Goal: Task Accomplishment & Management: Complete application form

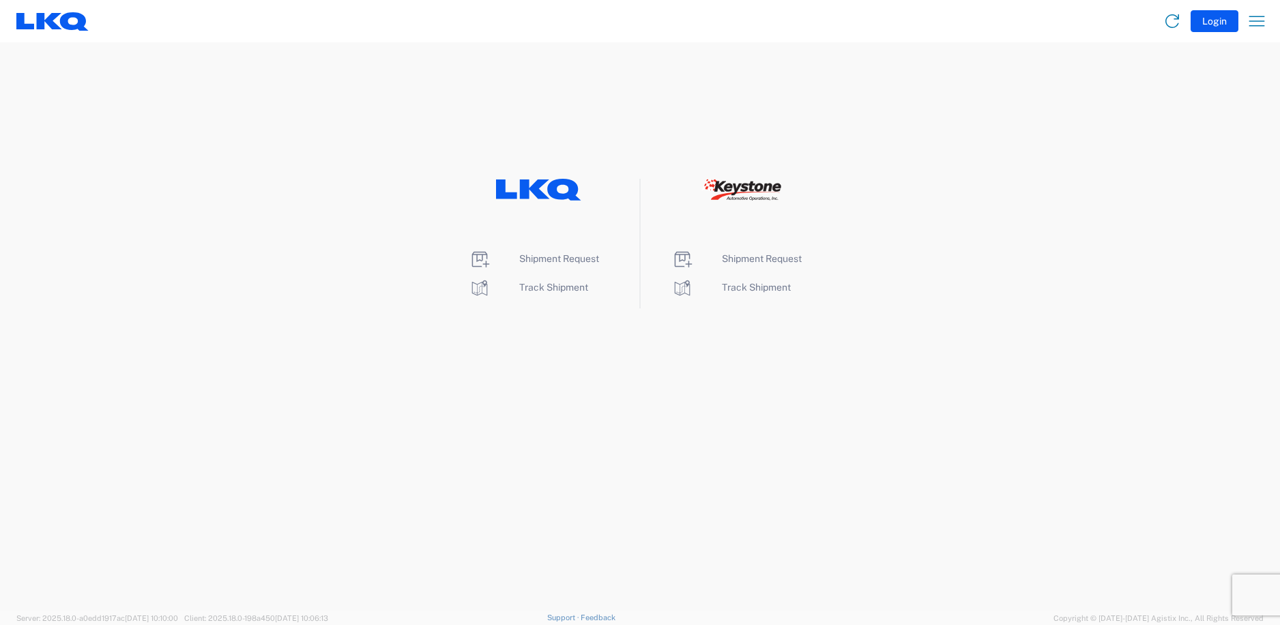
click at [542, 368] on agx-landing-component "Shipment Request Track Shipment Shipment Request Track Shipment" at bounding box center [640, 326] width 1280 height 568
click at [538, 257] on span "Shipment Request" at bounding box center [559, 258] width 80 height 11
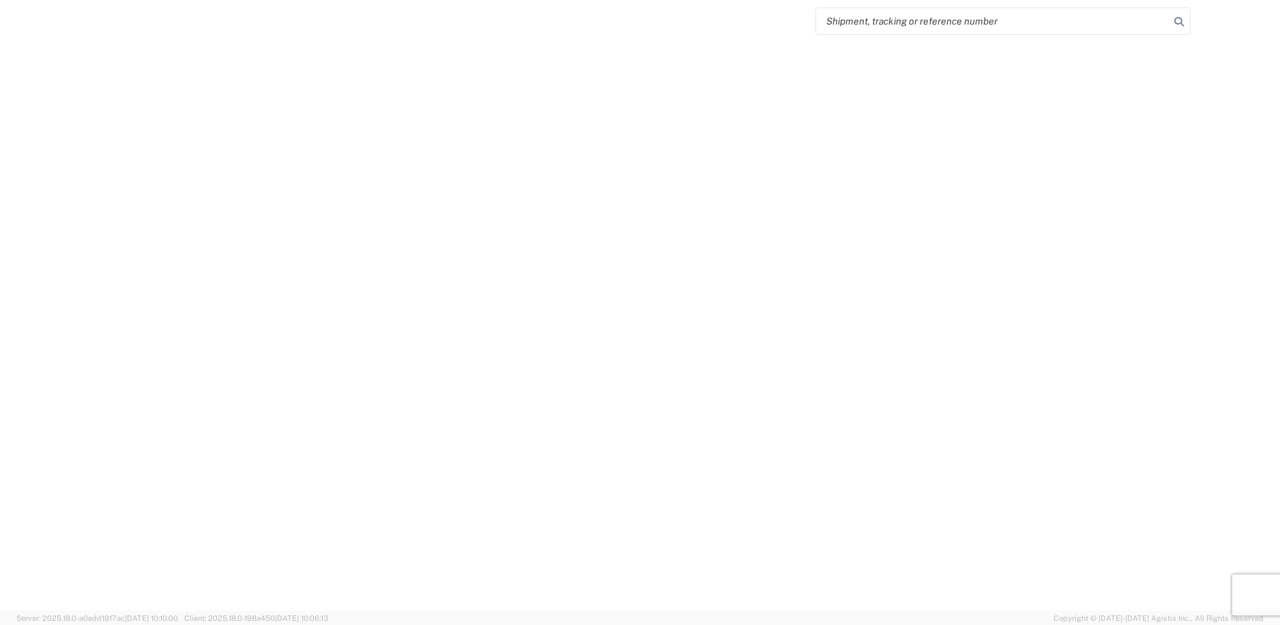
select select "FULL"
select select "LBS"
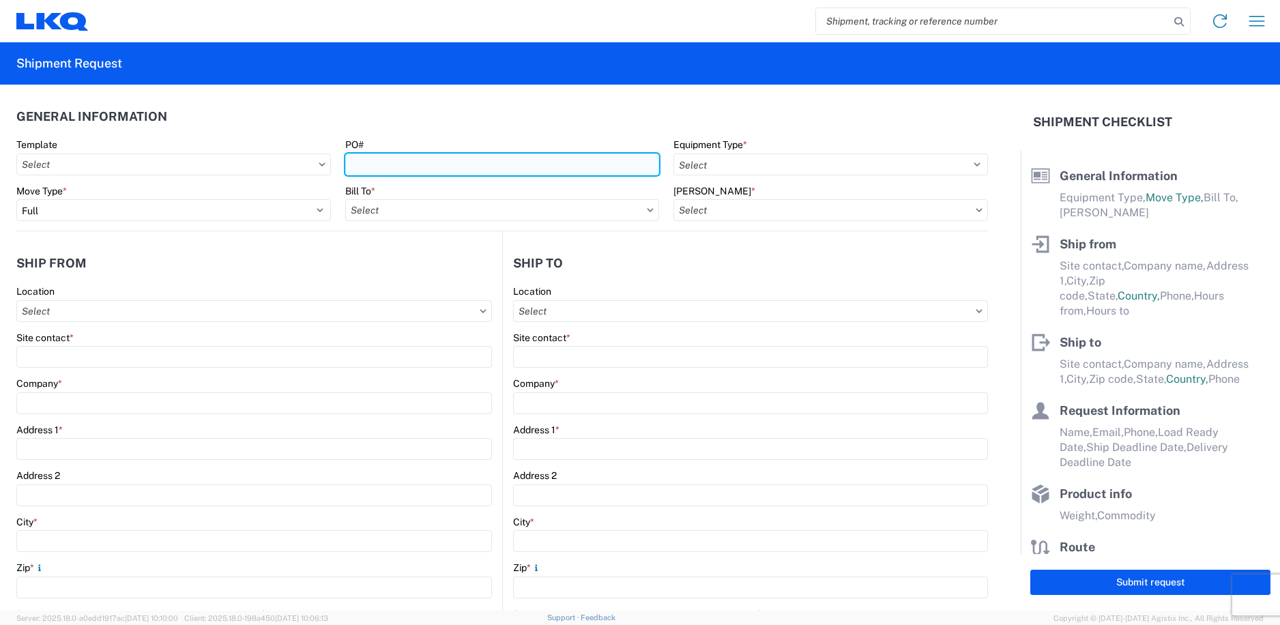
click at [415, 172] on input "PO#" at bounding box center [502, 165] width 315 height 22
type input "330"
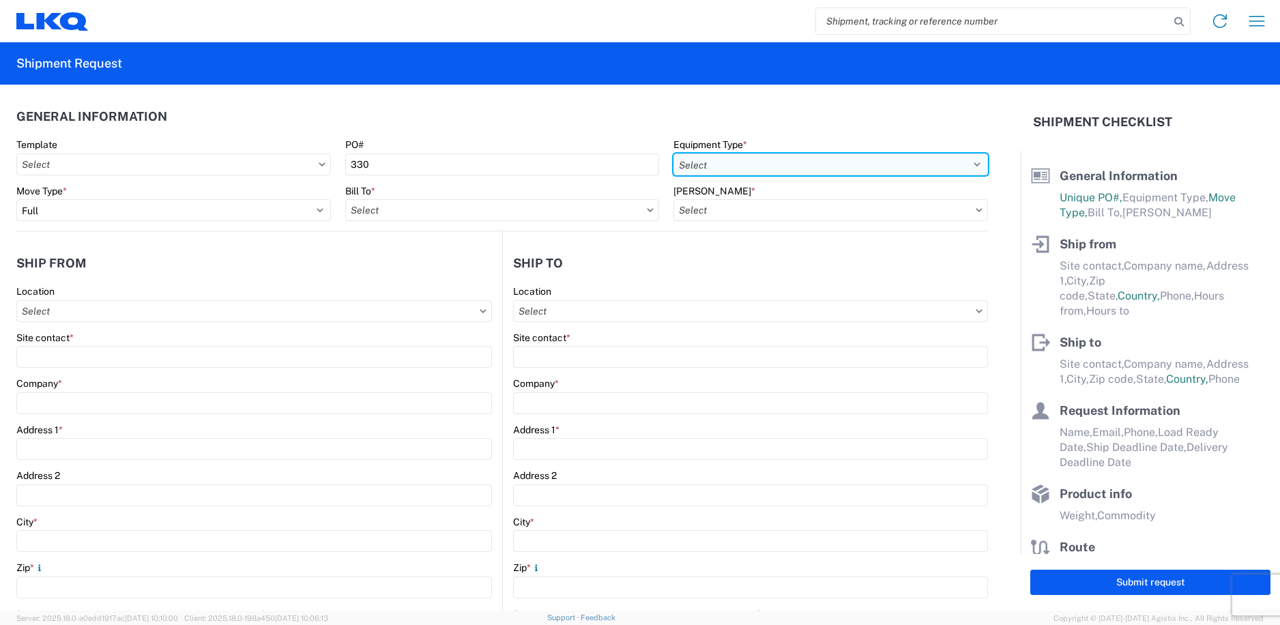
click at [751, 171] on select "Select 53’ Dry Van Flatbed Dropdeck (van) Lowboy (flatbed) Rail" at bounding box center [830, 165] width 315 height 22
select select "STDV"
click at [673, 154] on select "Select 53’ Dry Van Flatbed Dropdeck (van) Lowboy (flatbed) Rail" at bounding box center [830, 165] width 315 height 22
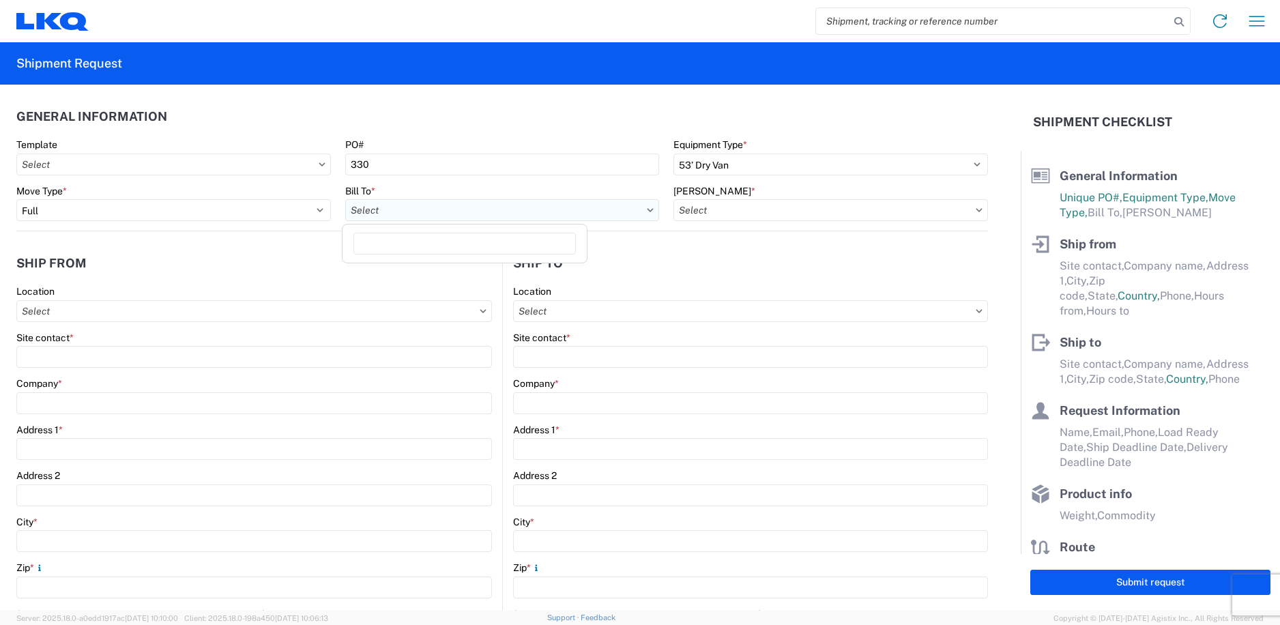
click at [516, 212] on input "Bill To *" at bounding box center [502, 210] width 315 height 22
type input "1760"
click at [432, 263] on div "1760 - LKQ Best Core" at bounding box center [464, 271] width 239 height 22
type input "1760 - LKQ Best Core"
click at [746, 212] on input "[PERSON_NAME] *" at bounding box center [830, 210] width 315 height 22
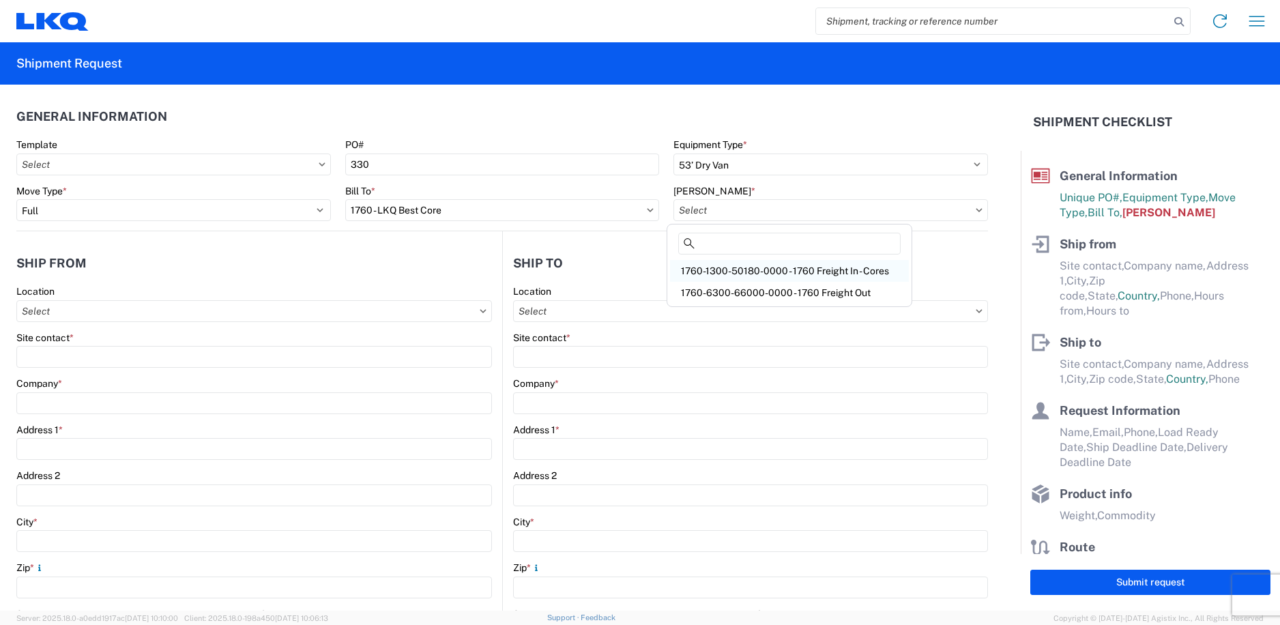
click at [781, 267] on div "1760-1300-50180-0000 - 1760 Freight In - Cores" at bounding box center [789, 271] width 239 height 22
type input "1760-1300-50180-0000 - 1760 Freight In - Cores"
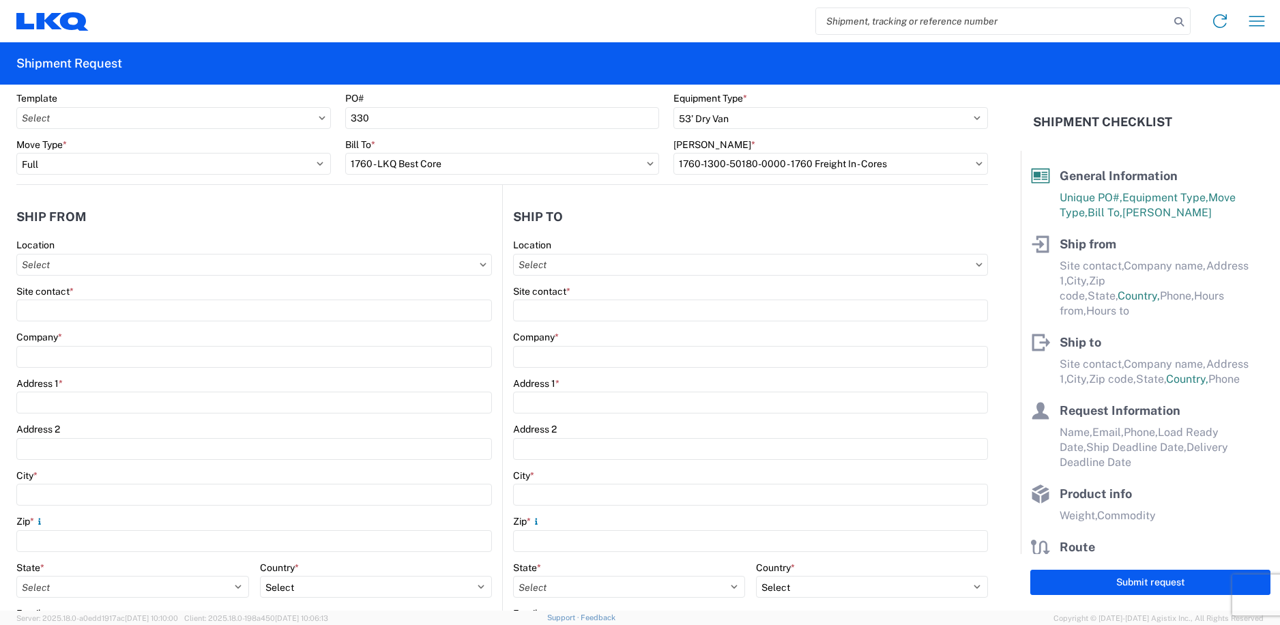
scroll to position [68, 0]
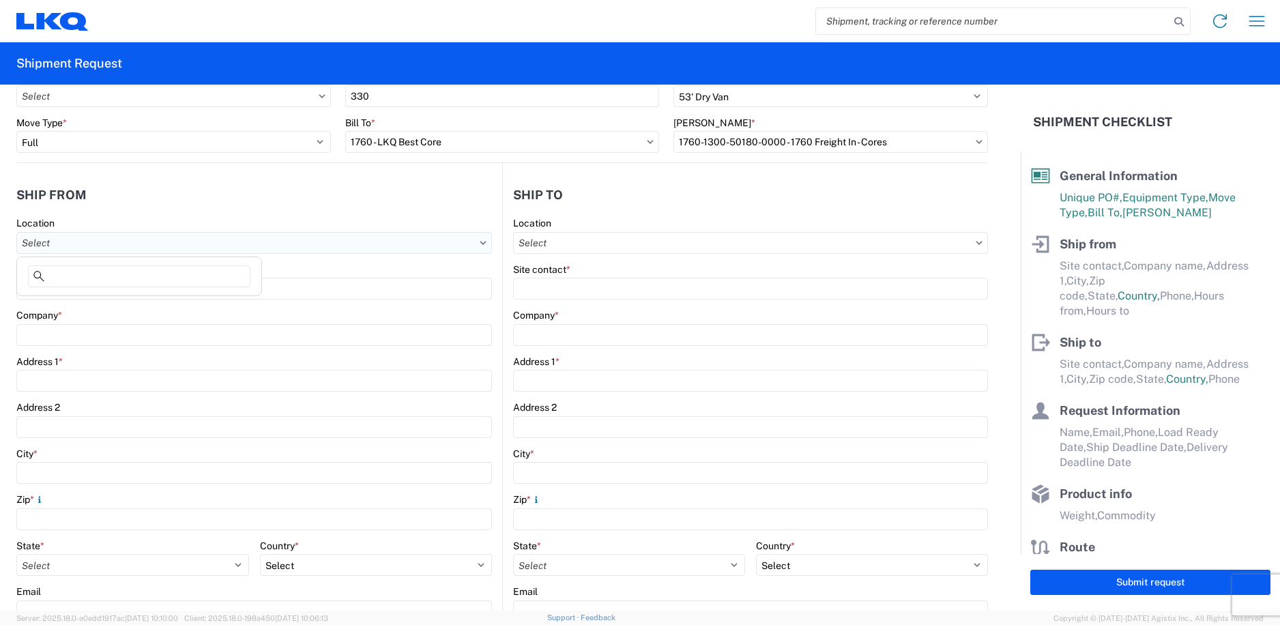
click at [472, 242] on input "Location" at bounding box center [254, 243] width 476 height 22
type input "1227"
click at [184, 302] on div "1227 - LKQ Self Service - [GEOGRAPHIC_DATA]" at bounding box center [139, 304] width 239 height 22
type input "1227 - LKQ Self Service - [GEOGRAPHIC_DATA]"
type input "LKQ Corporation"
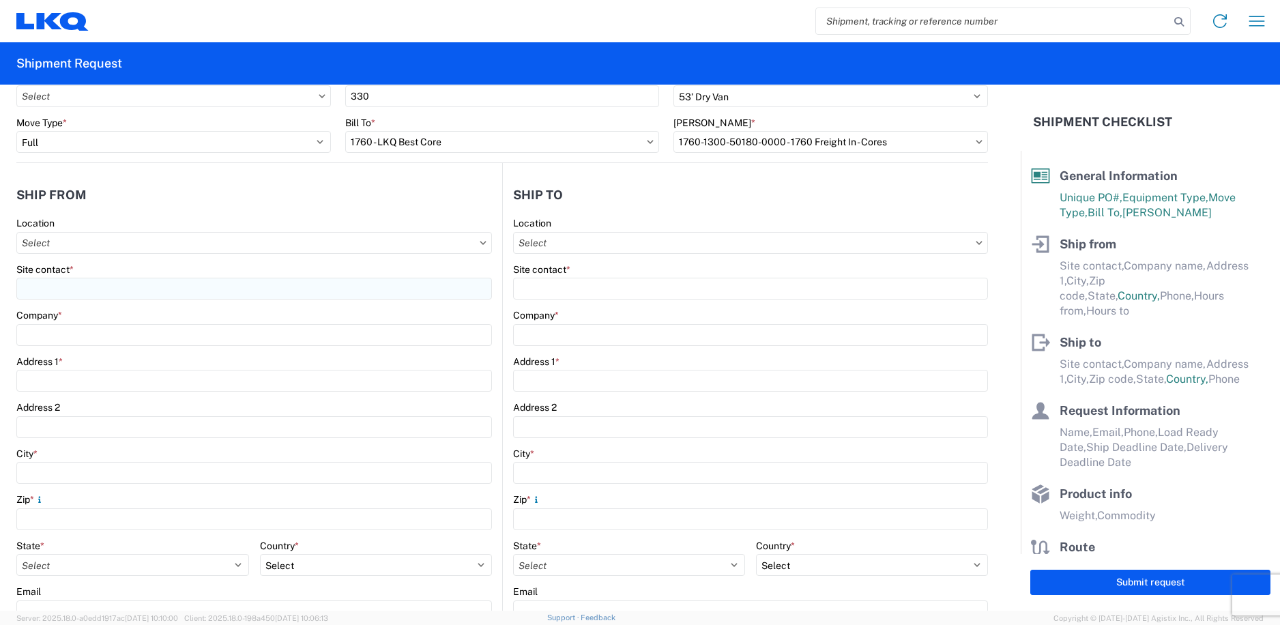
type input "4558 US 13"
type input "[GEOGRAPHIC_DATA]"
type input "27834"
select select "NC"
select select "US"
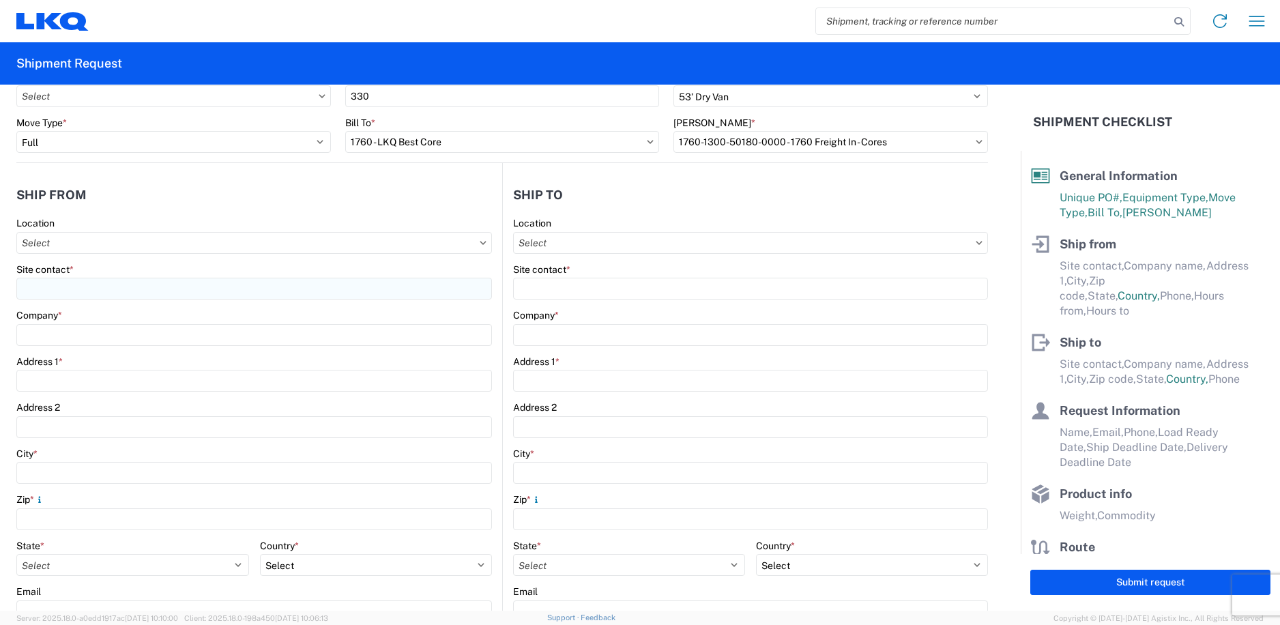
type input "07:00"
type input "13:30"
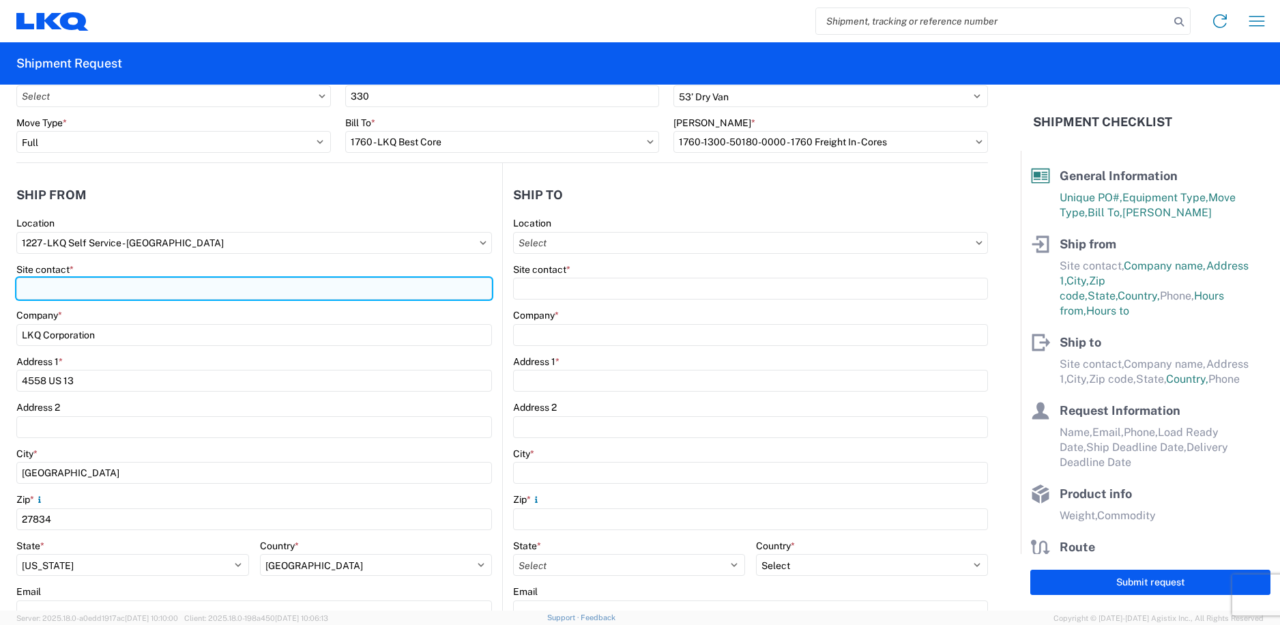
click at [167, 286] on input "Site contact *" at bounding box center [254, 289] width 476 height 22
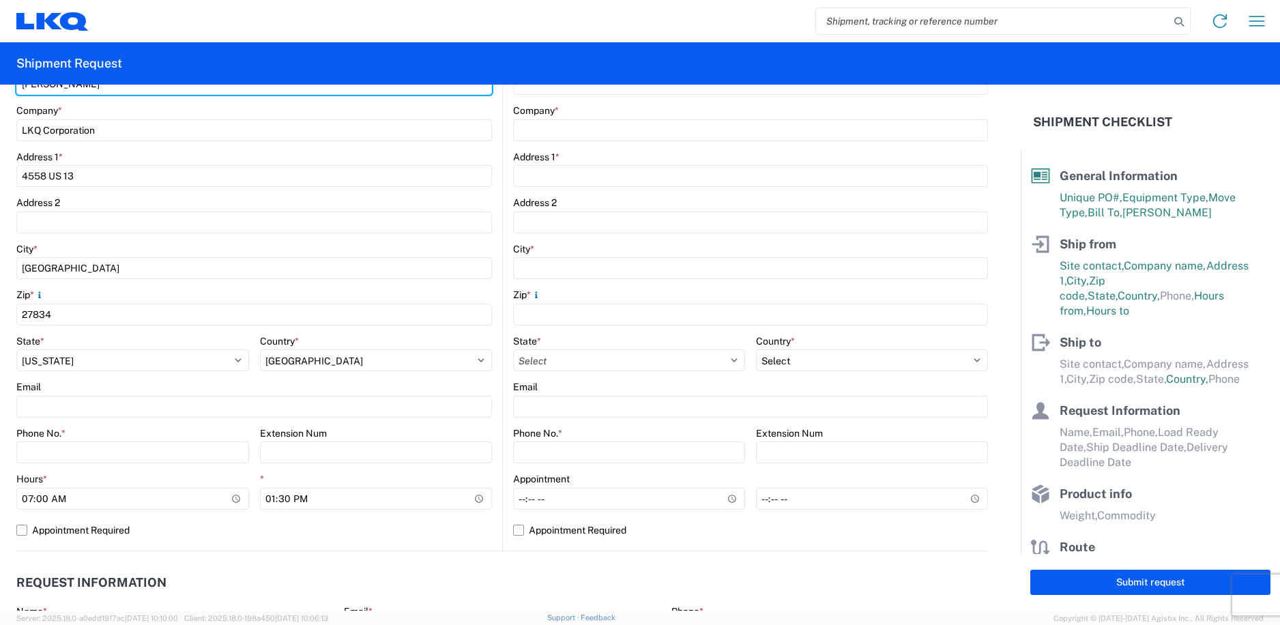
scroll to position [341, 0]
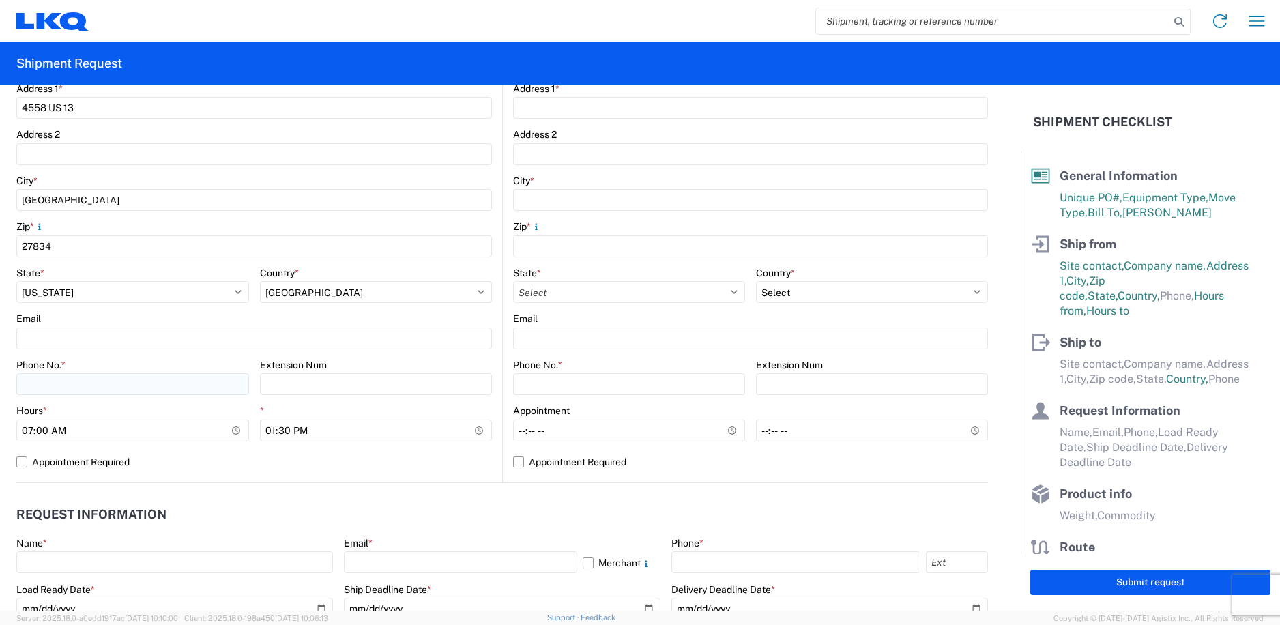
type input "[PERSON_NAME]"
click at [102, 385] on input "Phone No. *" at bounding box center [132, 384] width 233 height 22
type input "2523201962"
click at [211, 354] on agx-form-control-wrapper-v2 "Email" at bounding box center [254, 335] width 476 height 46
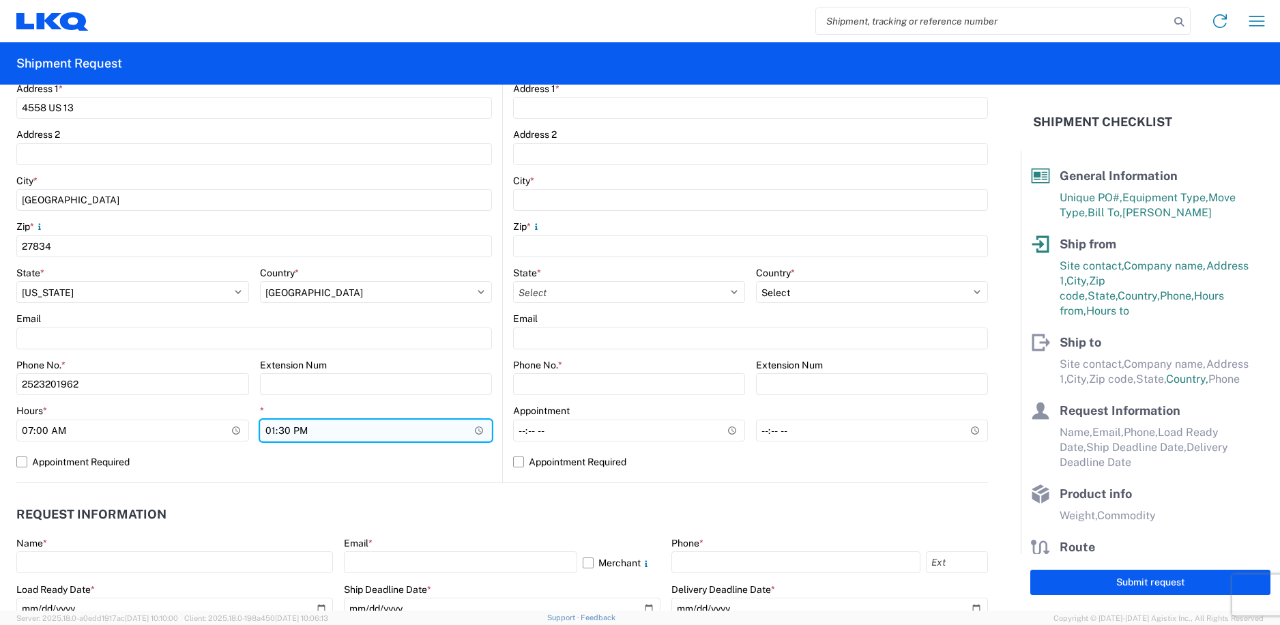
click at [458, 429] on input "13:30" at bounding box center [376, 431] width 233 height 22
type input "14:30"
click at [391, 401] on agx-form-control-wrapper-v2 "Extension Num" at bounding box center [376, 382] width 233 height 46
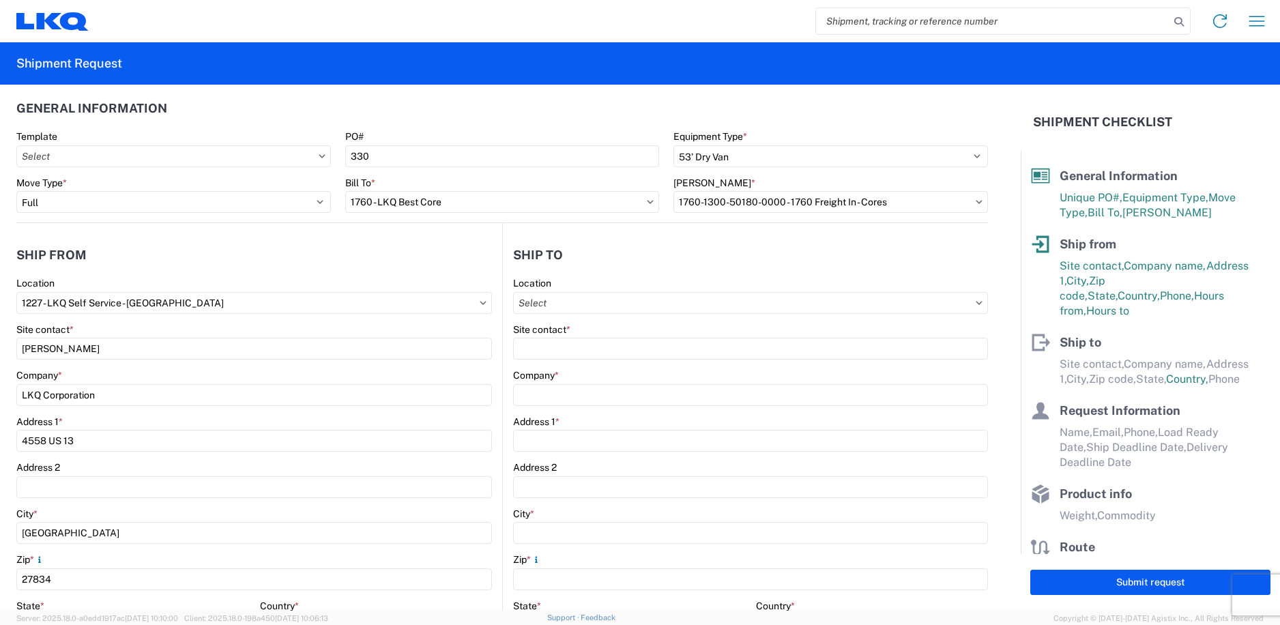
scroll to position [0, 0]
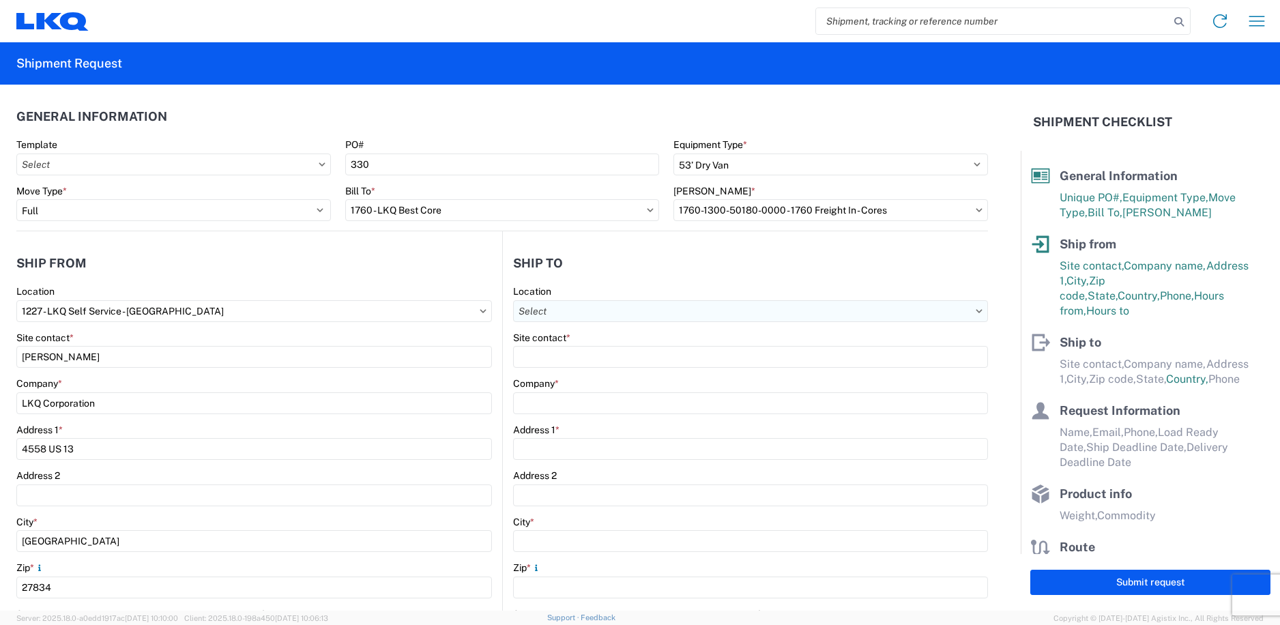
click at [642, 312] on input "Location" at bounding box center [750, 311] width 475 height 22
type input "1760"
click at [563, 373] on div "1760 - LKQ Best Core" at bounding box center [631, 372] width 239 height 22
type input "1760 - LKQ Best Core"
type input "LKQ Corporation"
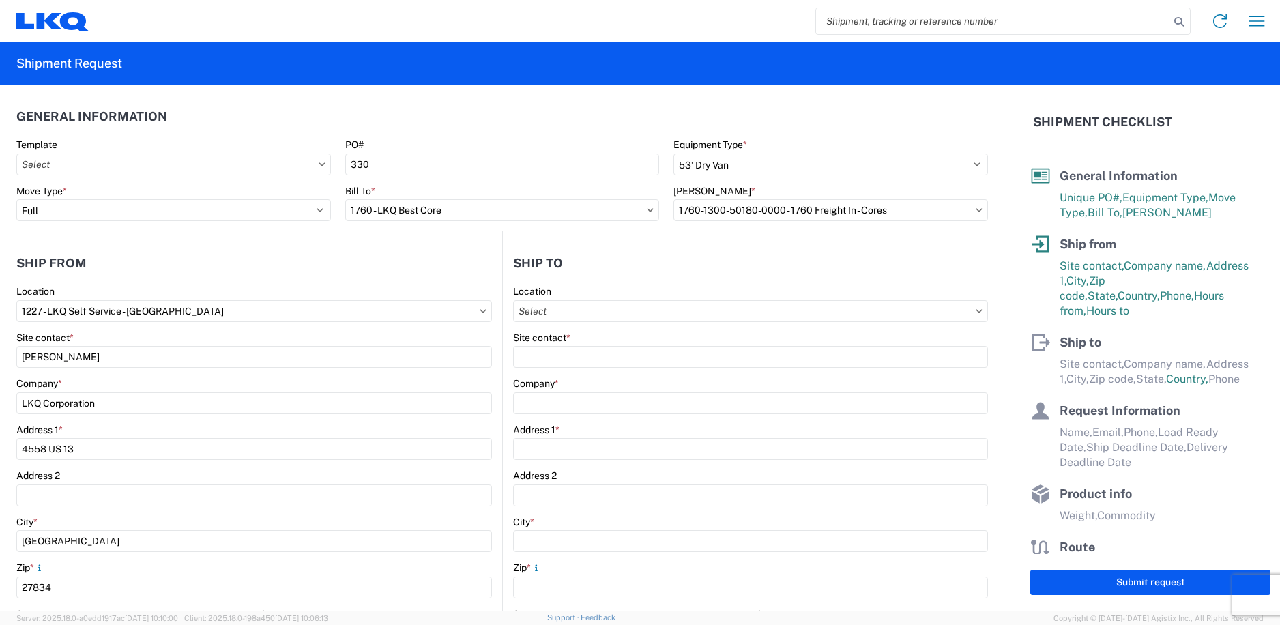
type input "[STREET_ADDRESS]"
type input "[GEOGRAPHIC_DATA]"
type input "77038"
select select "[GEOGRAPHIC_DATA]"
select select "US"
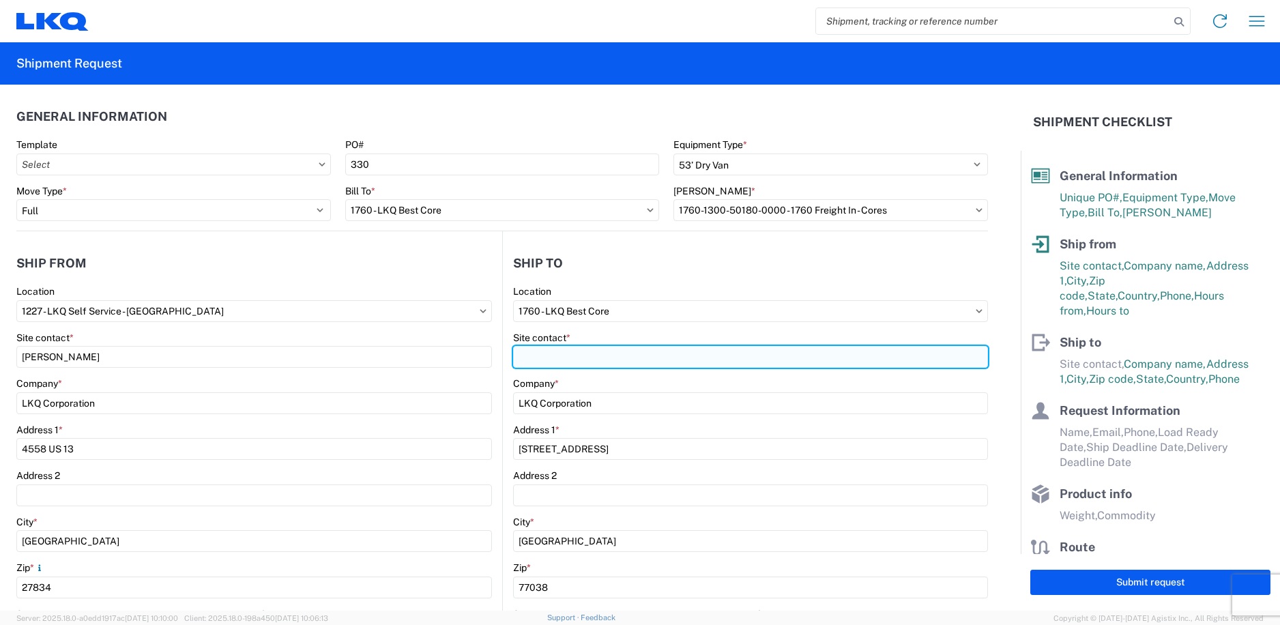
click at [576, 360] on input "Site contact *" at bounding box center [750, 357] width 475 height 22
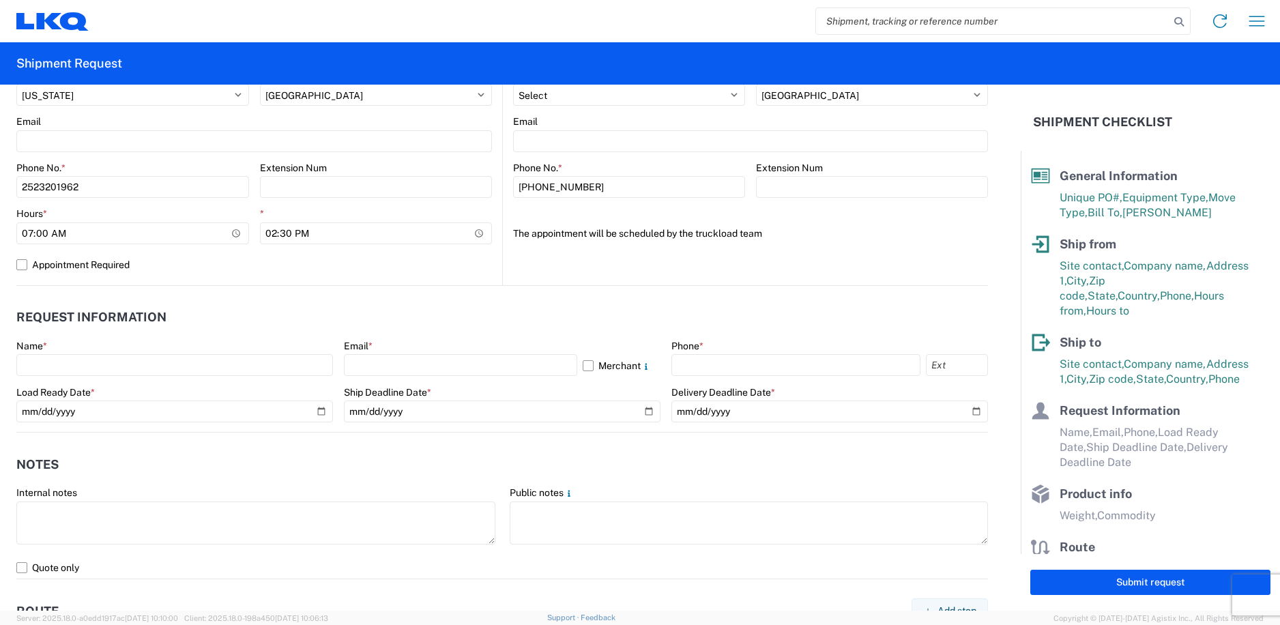
scroll to position [546, 0]
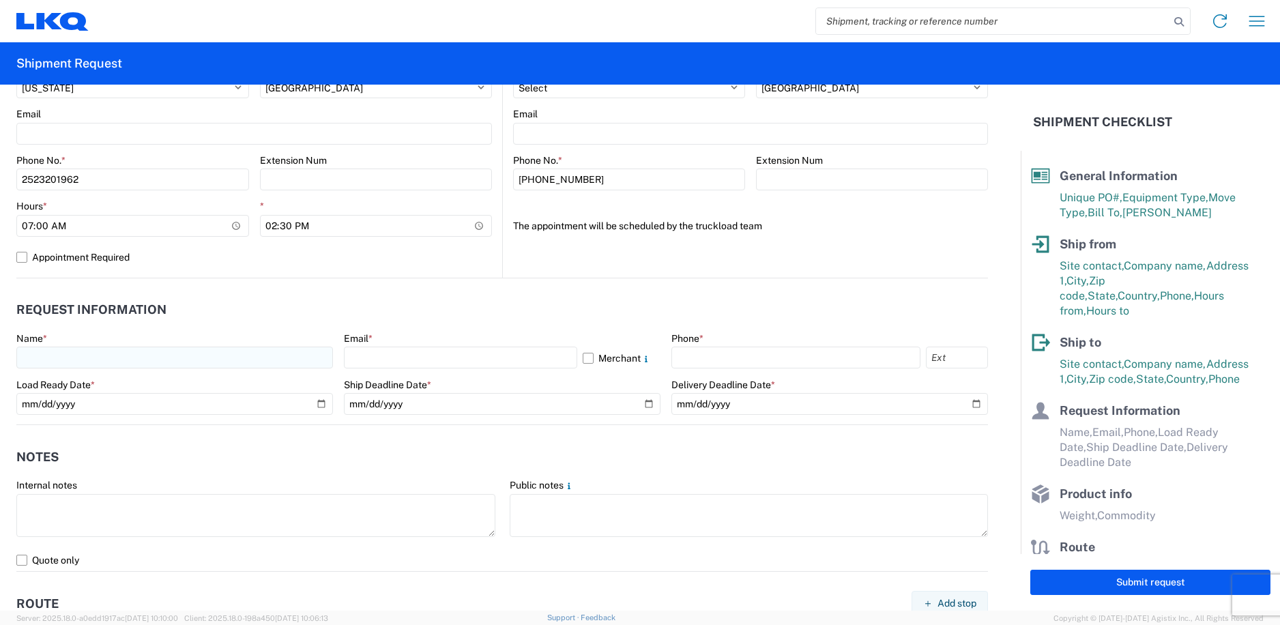
type input "receiving department"
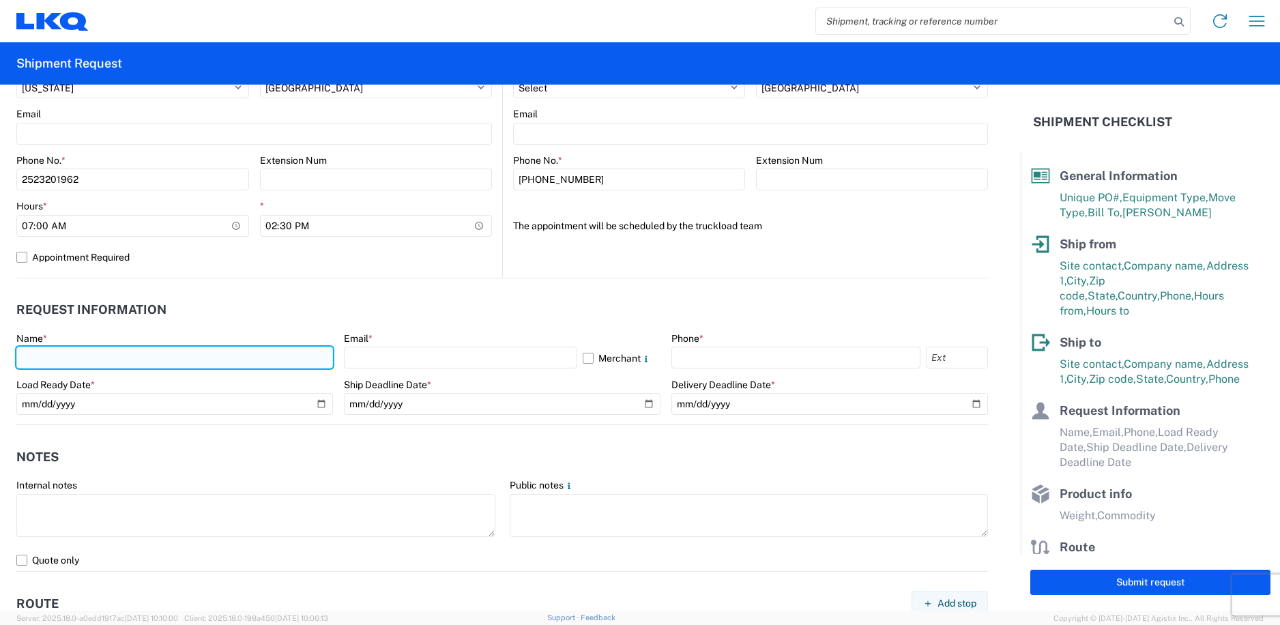
click at [236, 353] on input "text" at bounding box center [174, 358] width 317 height 22
type input "[PERSON_NAME]"
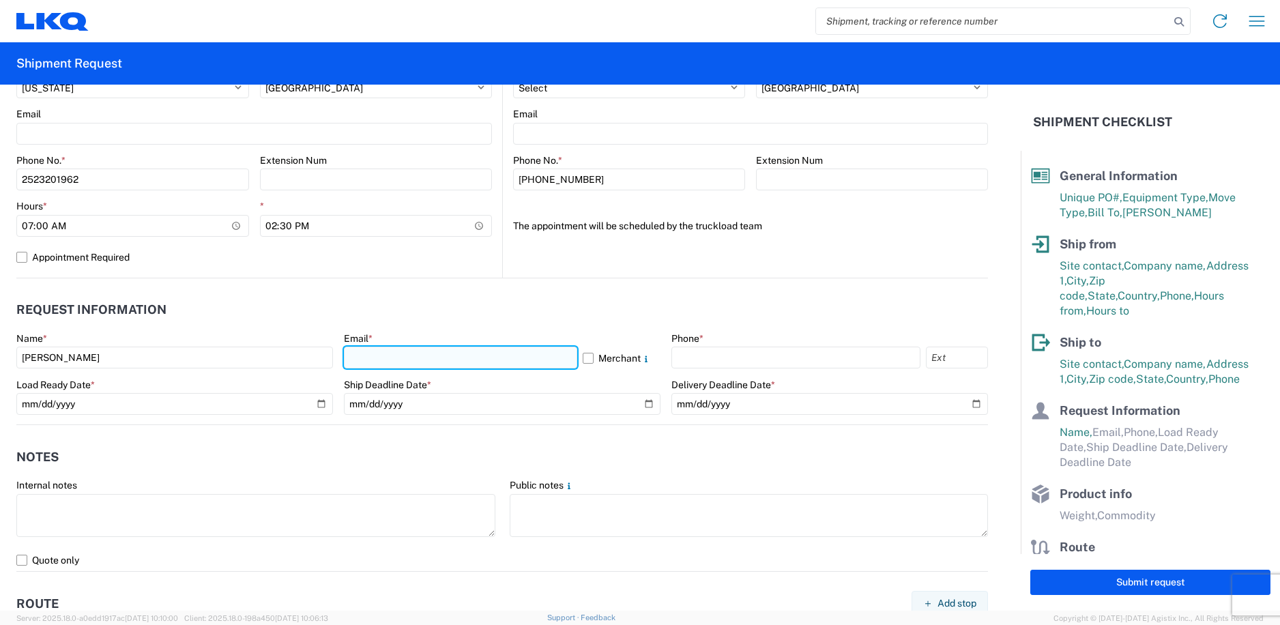
click at [444, 366] on input "text" at bounding box center [460, 358] width 233 height 22
type input "[EMAIL_ADDRESS][DOMAIN_NAME]"
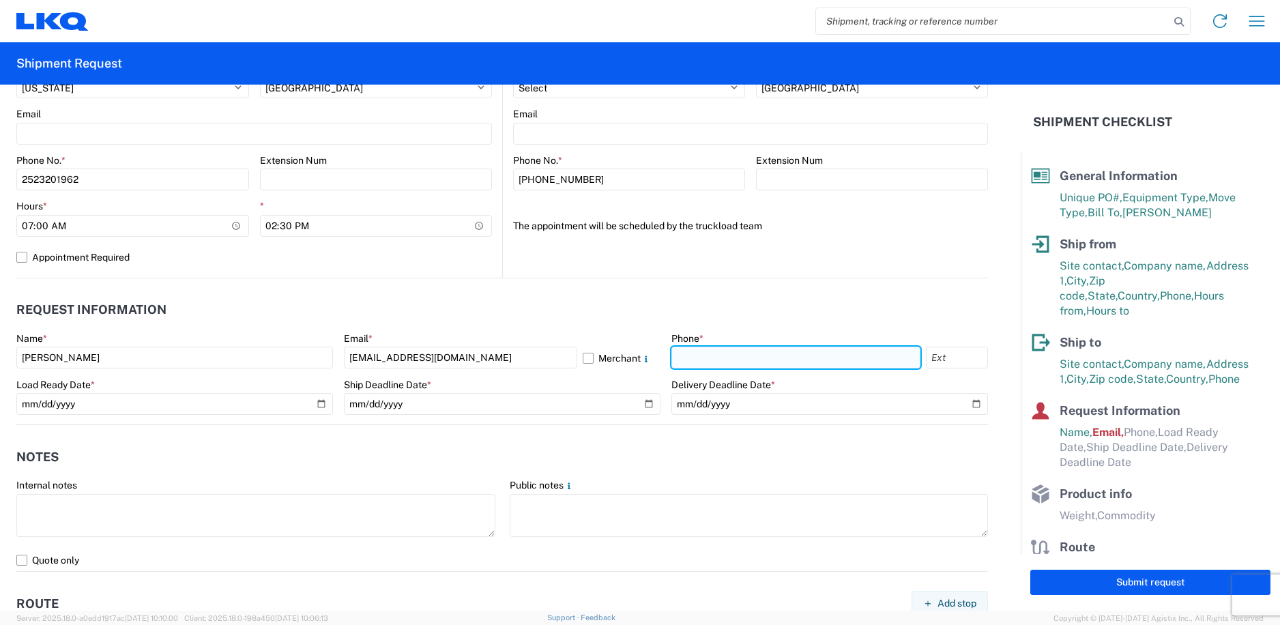
click at [708, 353] on input "text" at bounding box center [795, 358] width 249 height 22
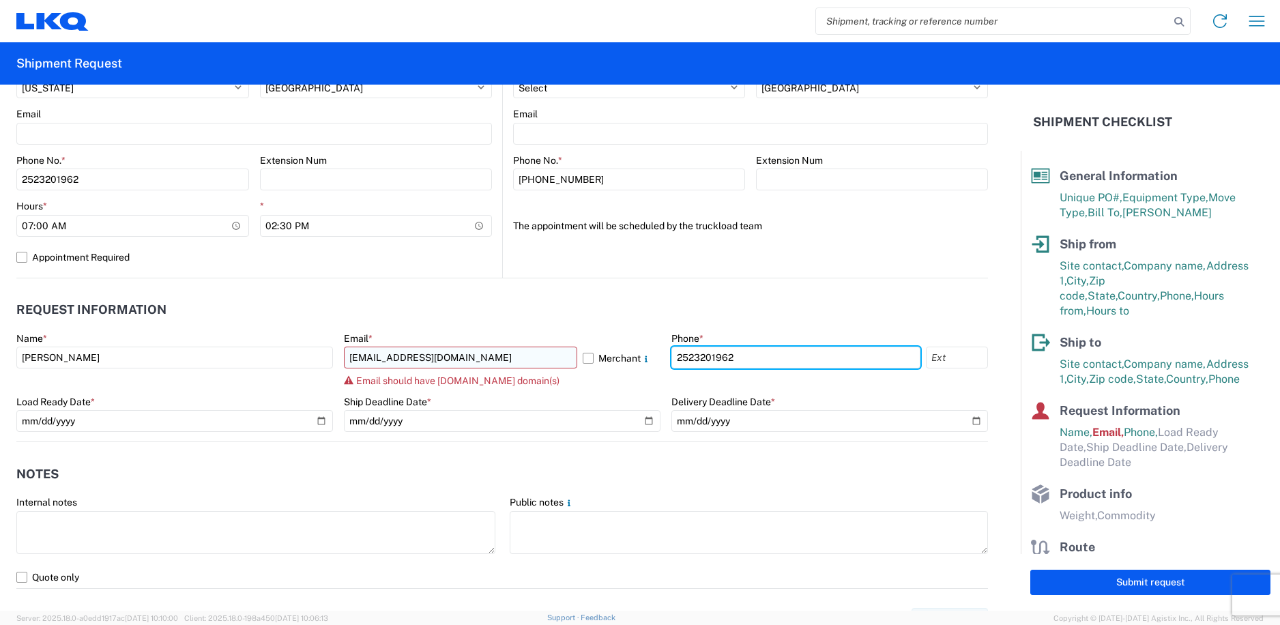
type input "2523201962"
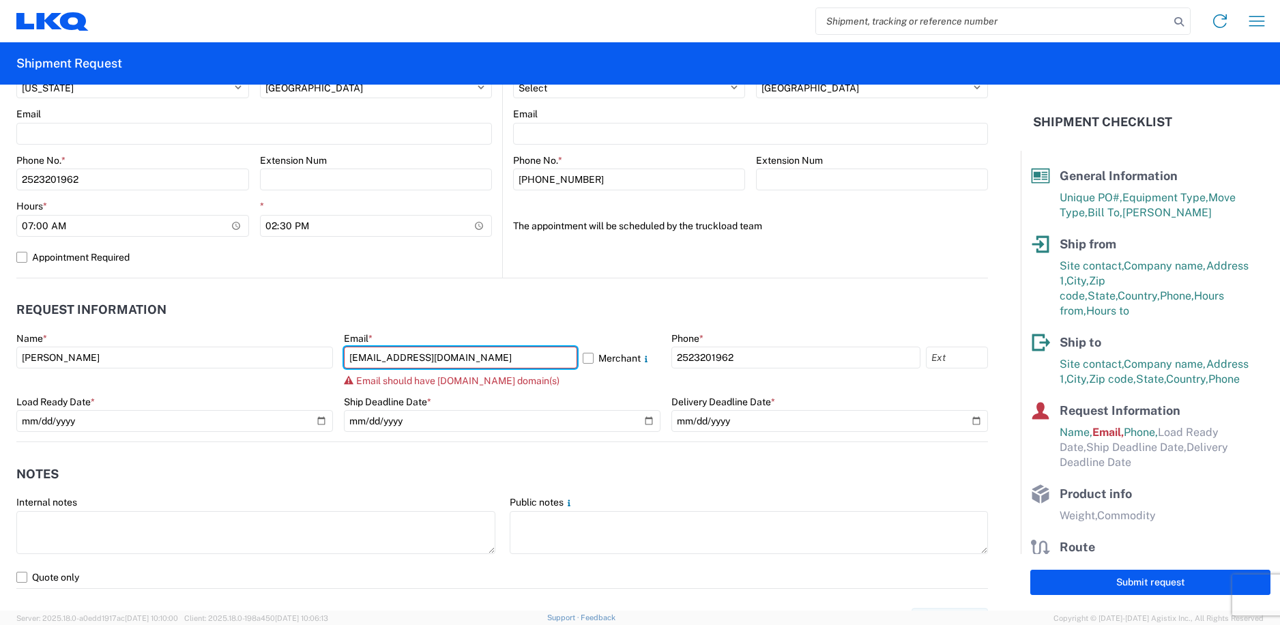
drag, startPoint x: 429, startPoint y: 358, endPoint x: 424, endPoint y: 371, distance: 13.8
click at [429, 358] on input "[EMAIL_ADDRESS][DOMAIN_NAME]" at bounding box center [460, 358] width 233 height 22
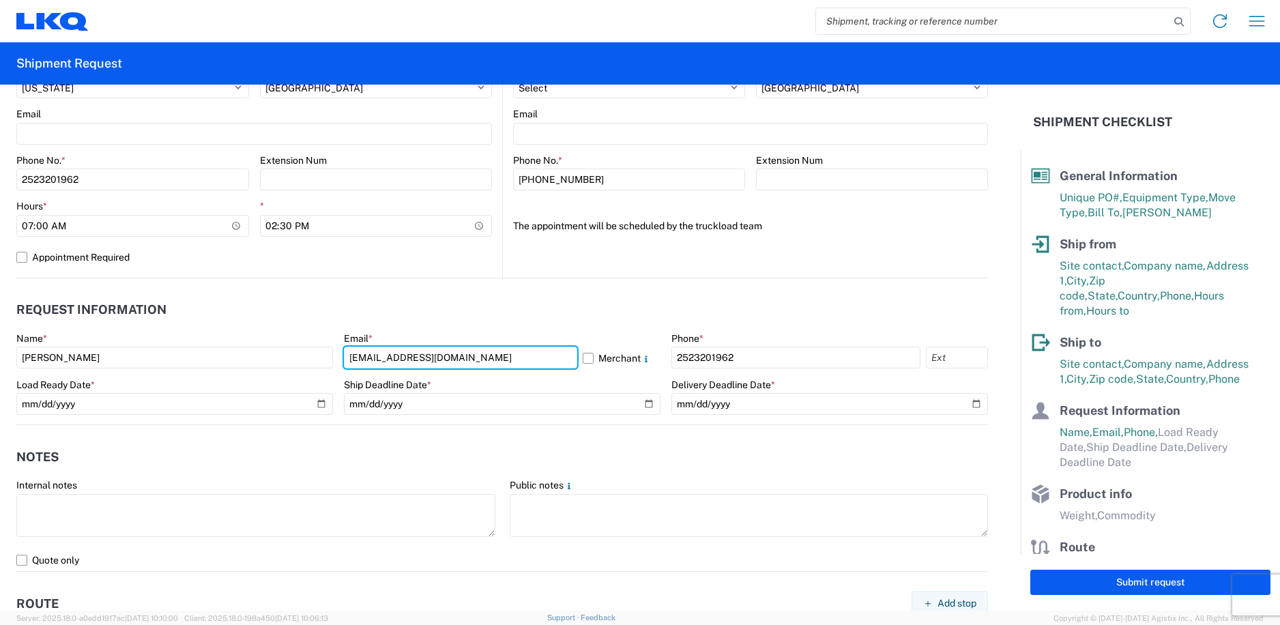
type input "[EMAIL_ADDRESS][DOMAIN_NAME]"
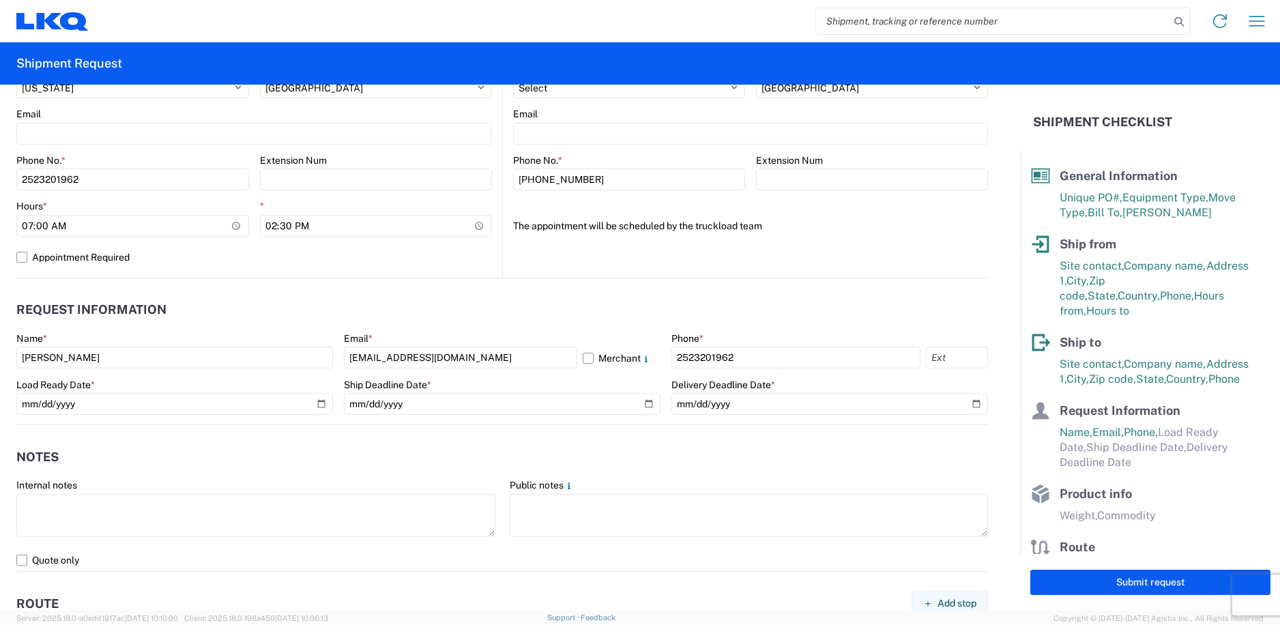
click at [472, 376] on agx-form-control-wrapper-v2 "Email * [EMAIL_ADDRESS][DOMAIN_NAME] Merchant" at bounding box center [502, 355] width 317 height 46
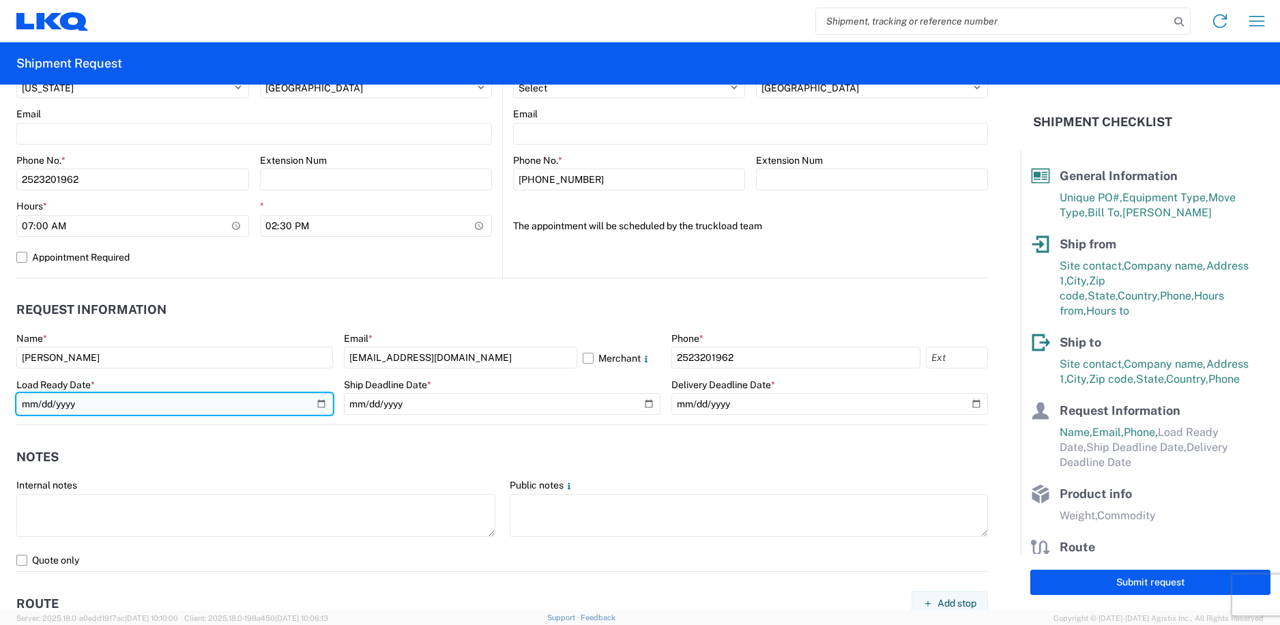
click at [95, 403] on input "date" at bounding box center [174, 404] width 317 height 22
click at [315, 404] on input "date" at bounding box center [174, 404] width 317 height 22
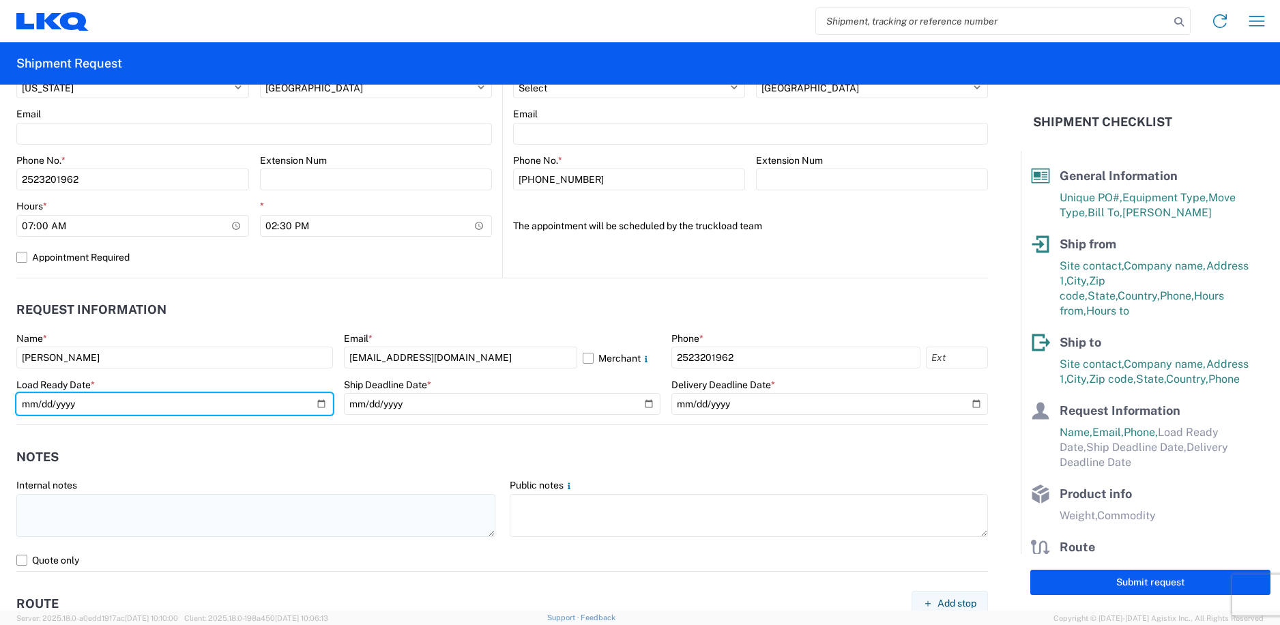
type input "[DATE]"
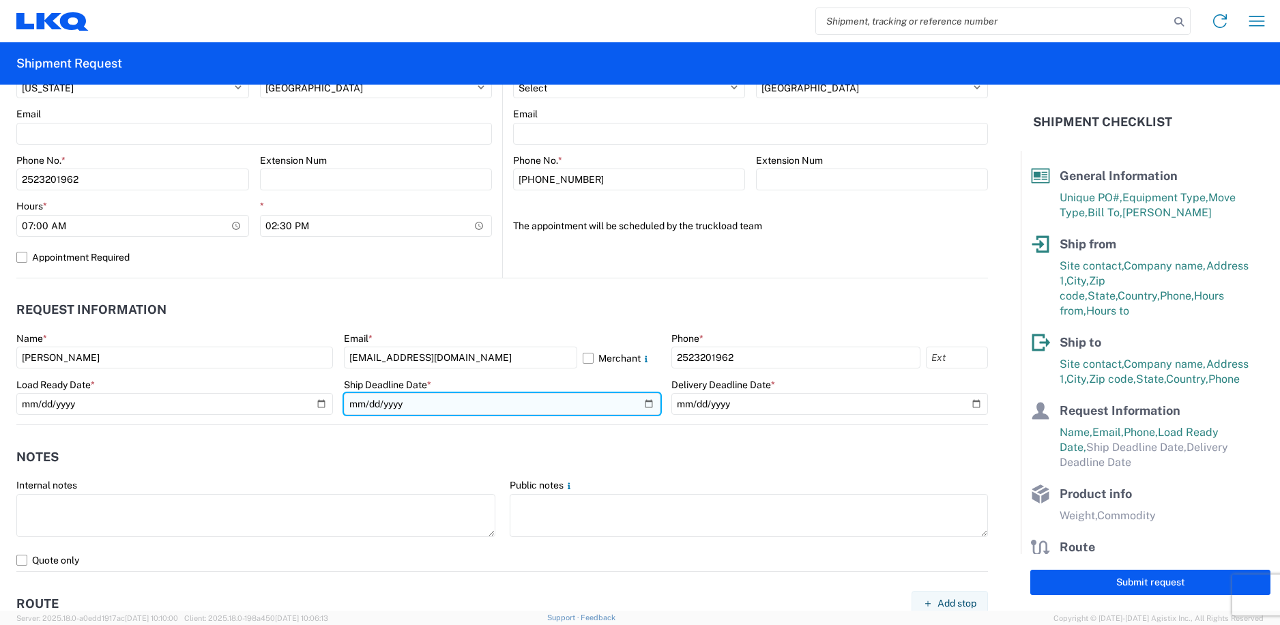
click at [424, 395] on input "date" at bounding box center [502, 404] width 317 height 22
click at [640, 403] on input "date" at bounding box center [502, 404] width 317 height 22
type input "[DATE]"
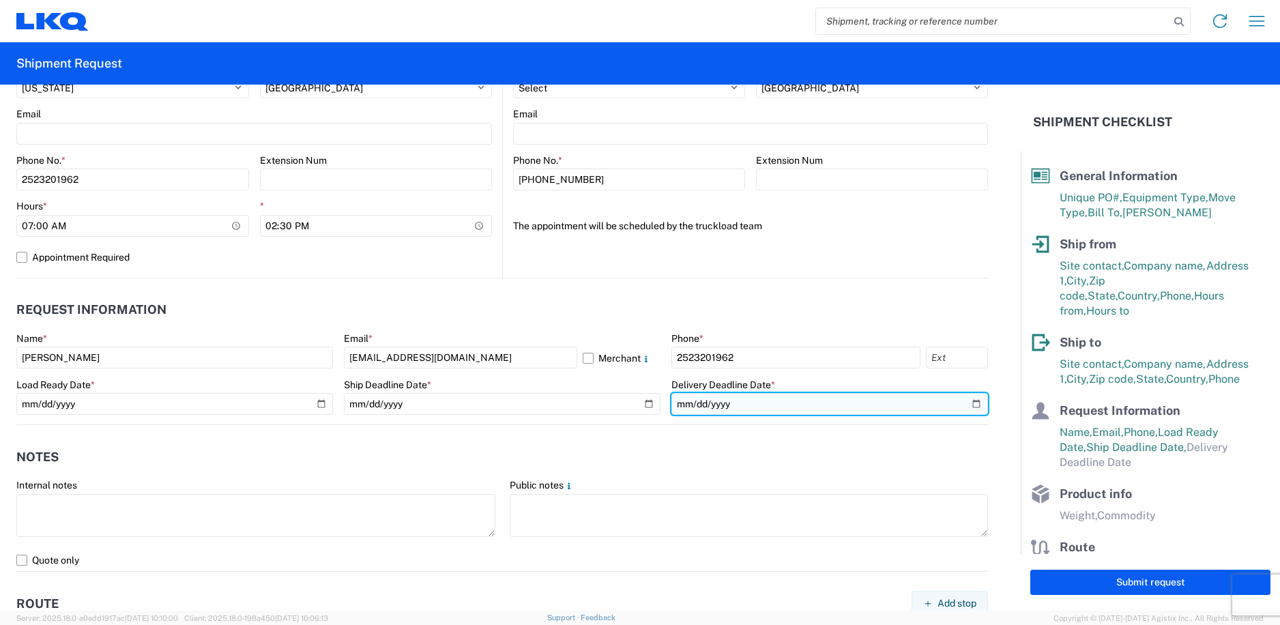
click at [967, 407] on input "date" at bounding box center [829, 404] width 317 height 22
type input "[DATE]"
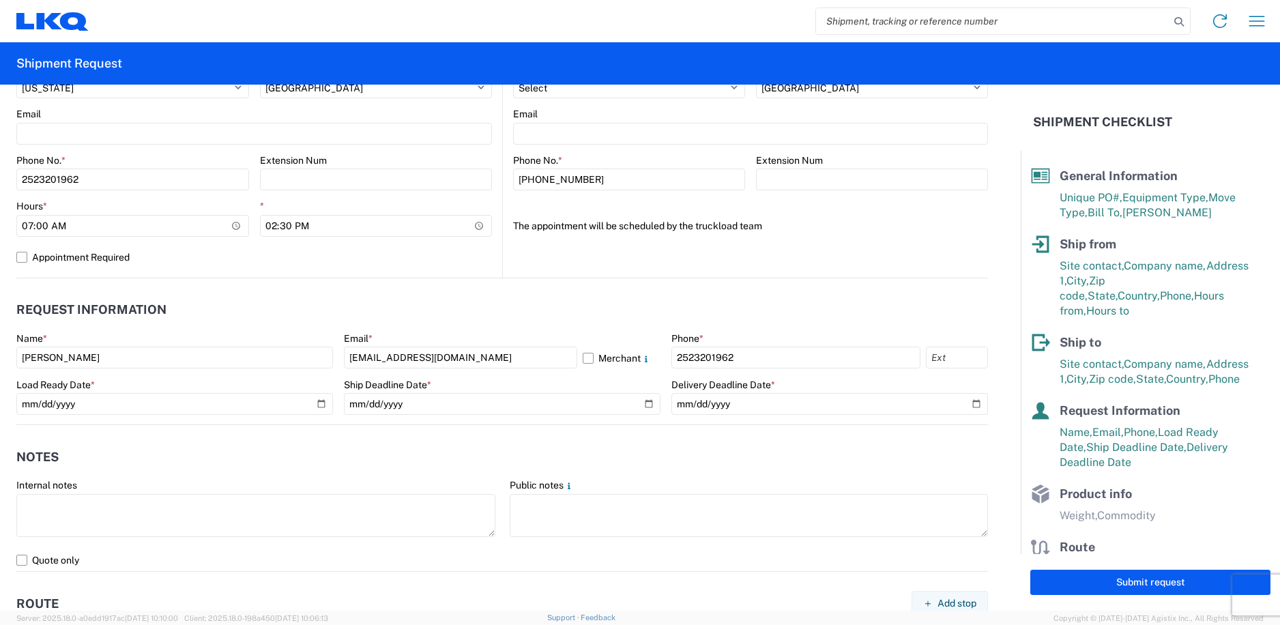
click at [616, 448] on header "Notes" at bounding box center [502, 456] width 972 height 31
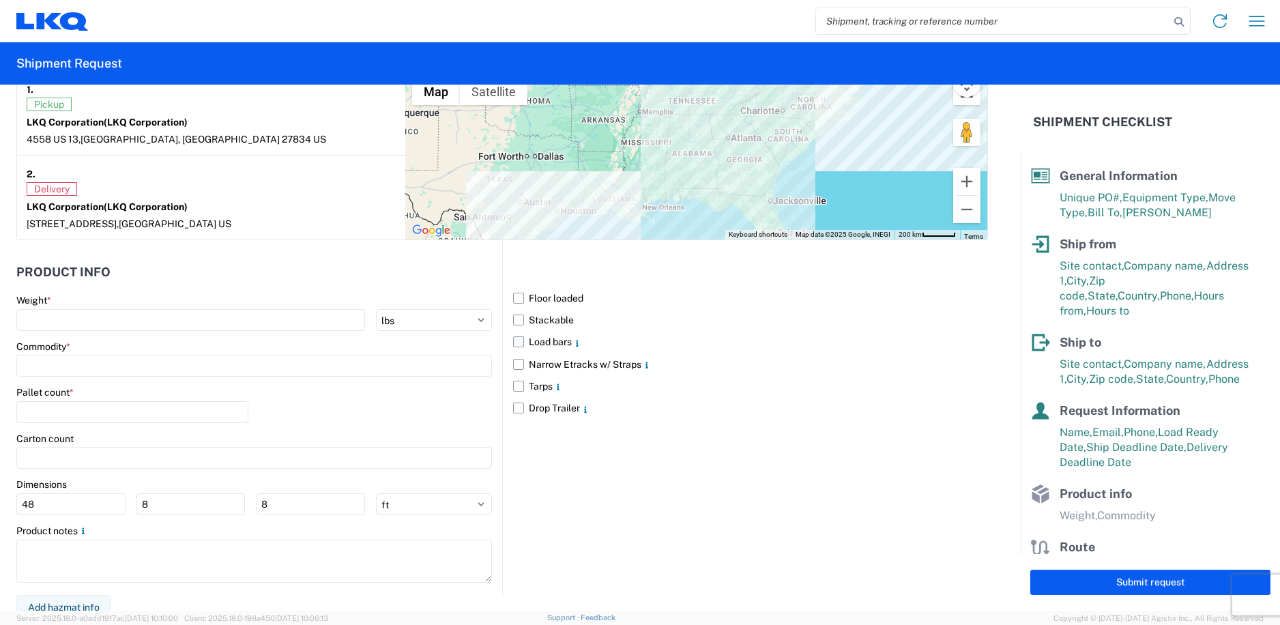
scroll to position [1111, 0]
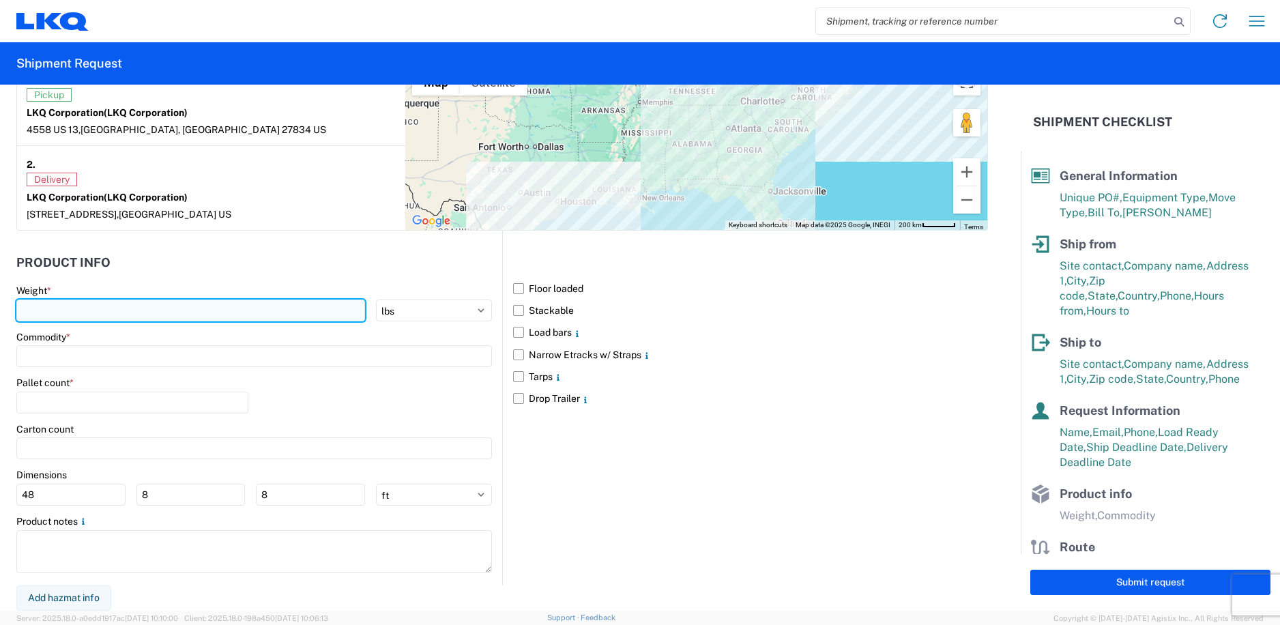
click at [312, 318] on input "number" at bounding box center [190, 311] width 349 height 22
type input "40000"
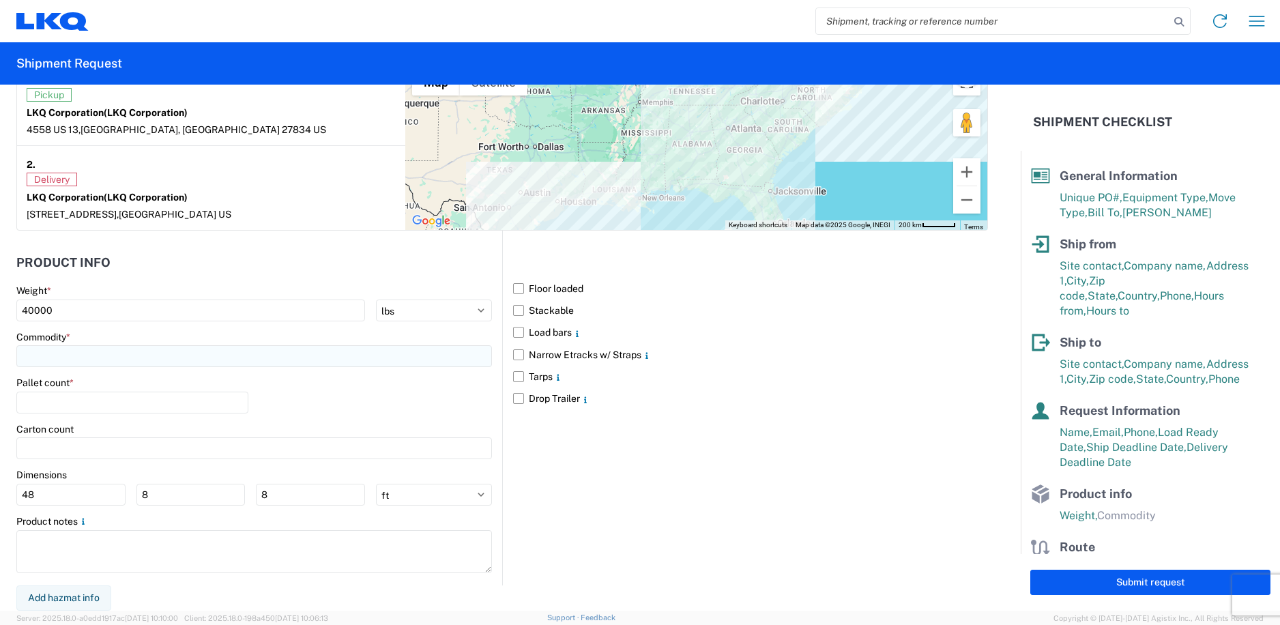
click at [224, 355] on input at bounding box center [254, 356] width 476 height 22
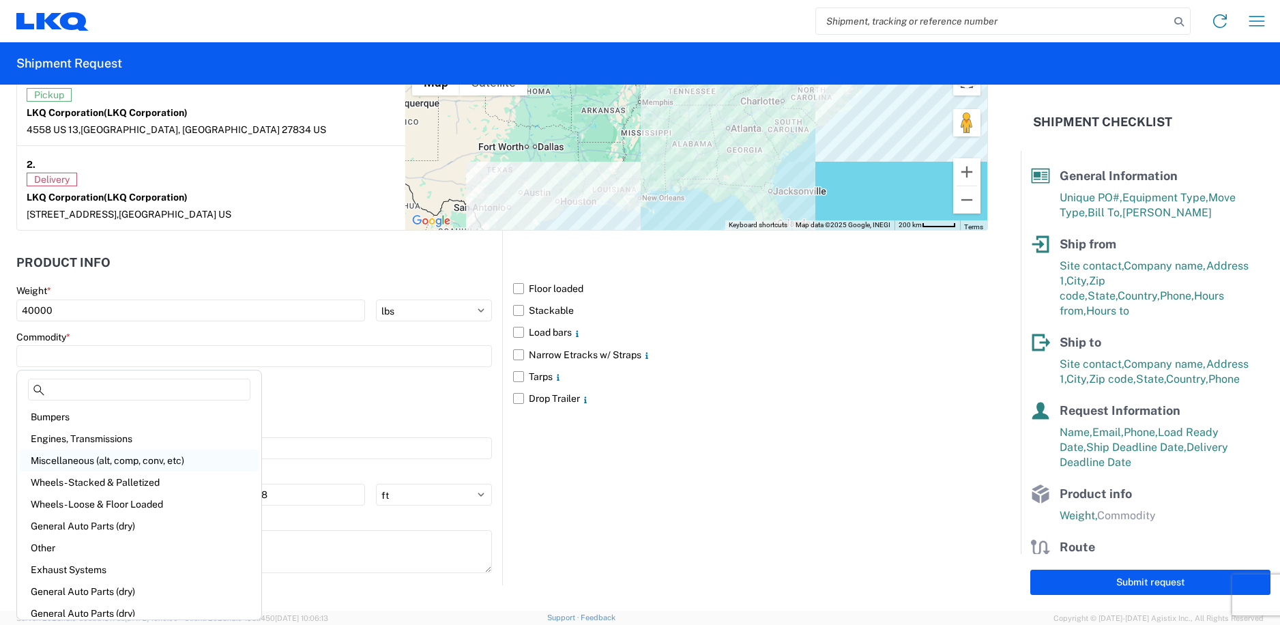
click at [177, 462] on div "Miscellaneous (alt, comp, conv, etc)" at bounding box center [139, 461] width 239 height 22
type input "Miscellaneous (alt, comp, conv, etc)"
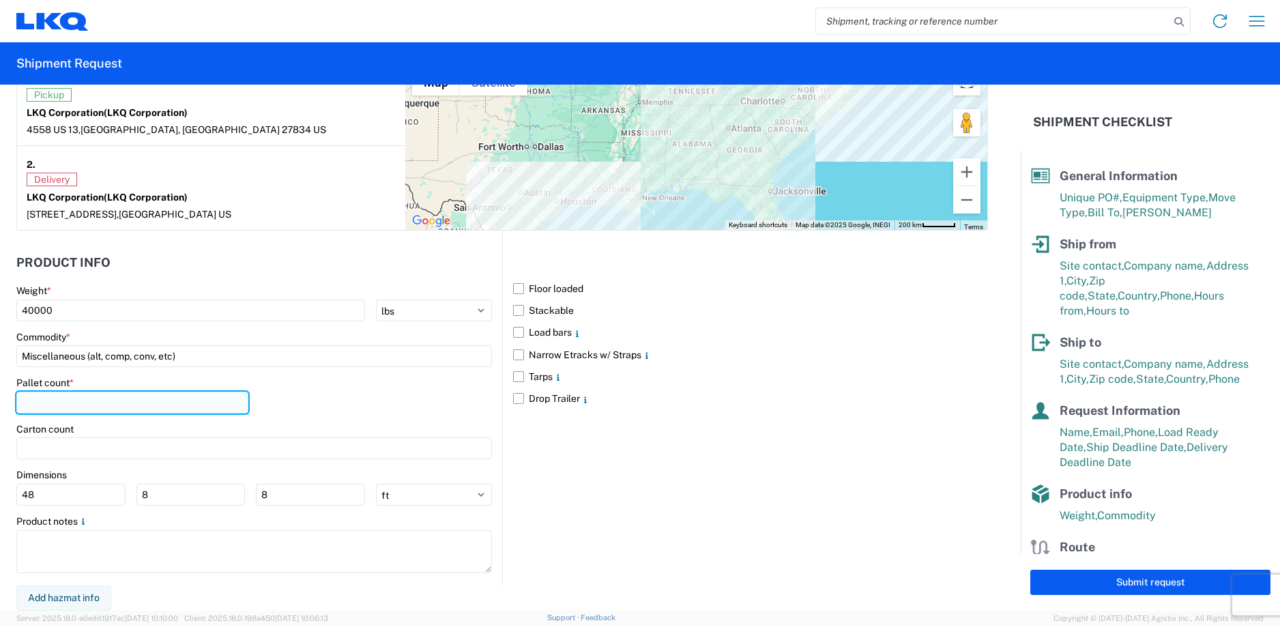
click at [202, 405] on input "number" at bounding box center [132, 403] width 232 height 22
type input "40"
click at [315, 408] on div "Pallet count * 40" at bounding box center [254, 400] width 476 height 46
click at [515, 282] on label "Floor loaded" at bounding box center [750, 289] width 475 height 22
click at [0, 0] on input "Floor loaded" at bounding box center [0, 0] width 0 height 0
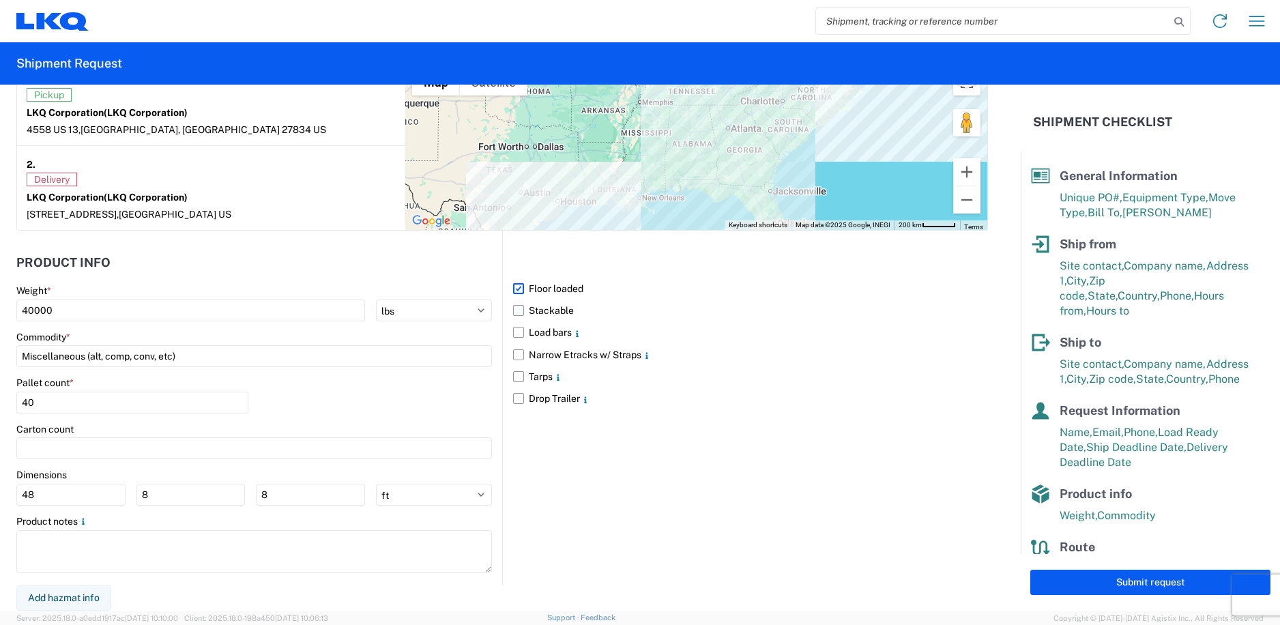
click at [514, 315] on label "Stackable" at bounding box center [750, 311] width 475 height 22
click at [0, 0] on input "Stackable" at bounding box center [0, 0] width 0 height 0
click at [513, 333] on label "Load bars" at bounding box center [750, 332] width 475 height 22
click at [0, 0] on input "Load bars" at bounding box center [0, 0] width 0 height 0
click at [1083, 579] on button "Submit request" at bounding box center [1150, 582] width 240 height 25
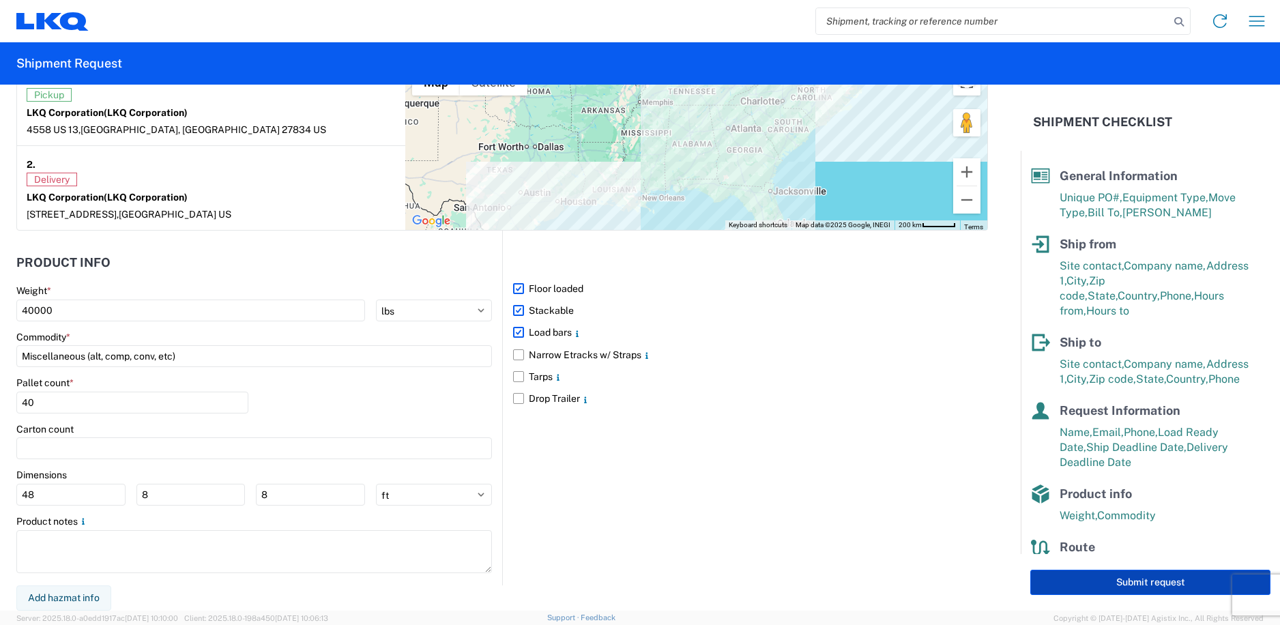
select select "US"
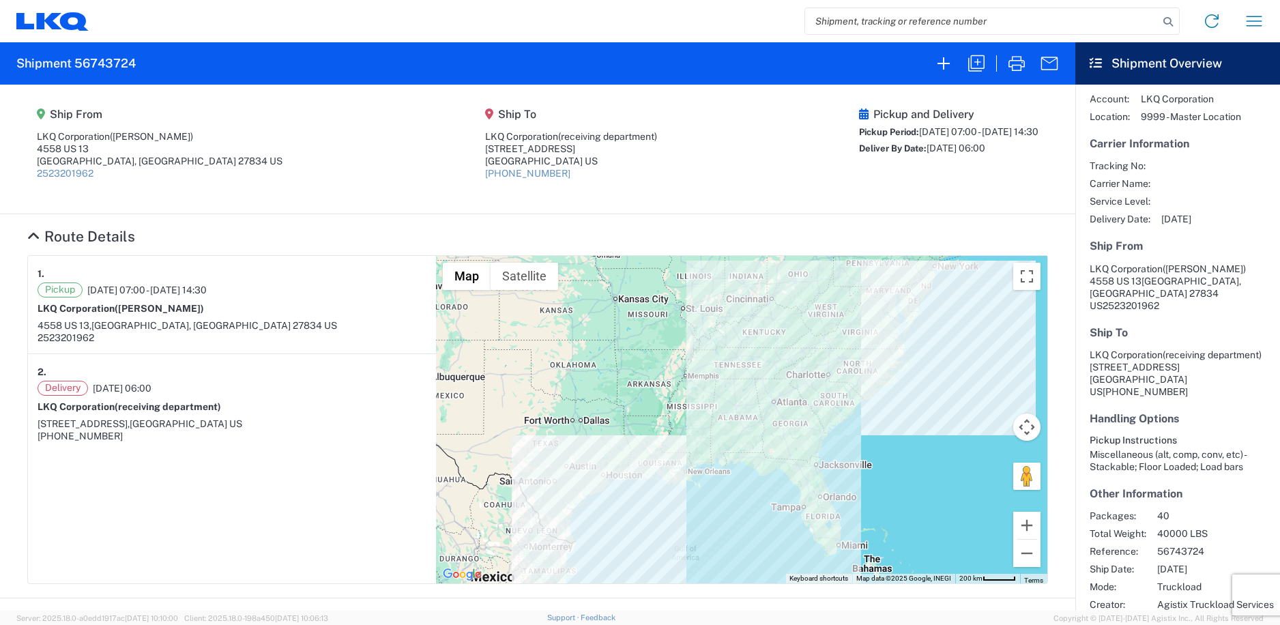
scroll to position [41, 0]
